Goal: Book appointment/travel/reservation

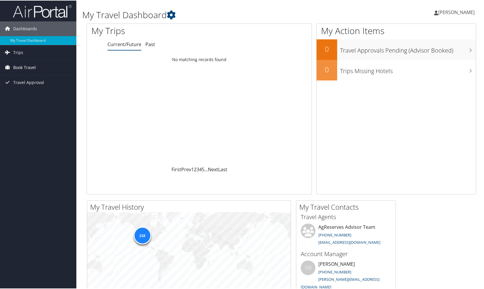
click at [27, 66] on span "Book Travel" at bounding box center [24, 67] width 23 height 15
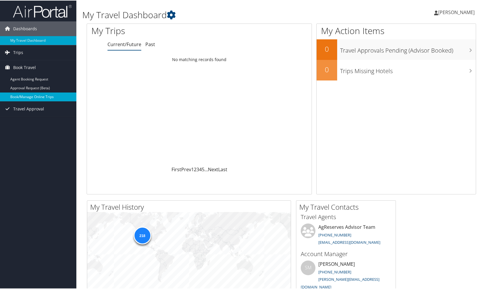
click at [28, 97] on link "Book/Manage Online Trips" at bounding box center [38, 96] width 76 height 9
